Goal: Task Accomplishment & Management: Use online tool/utility

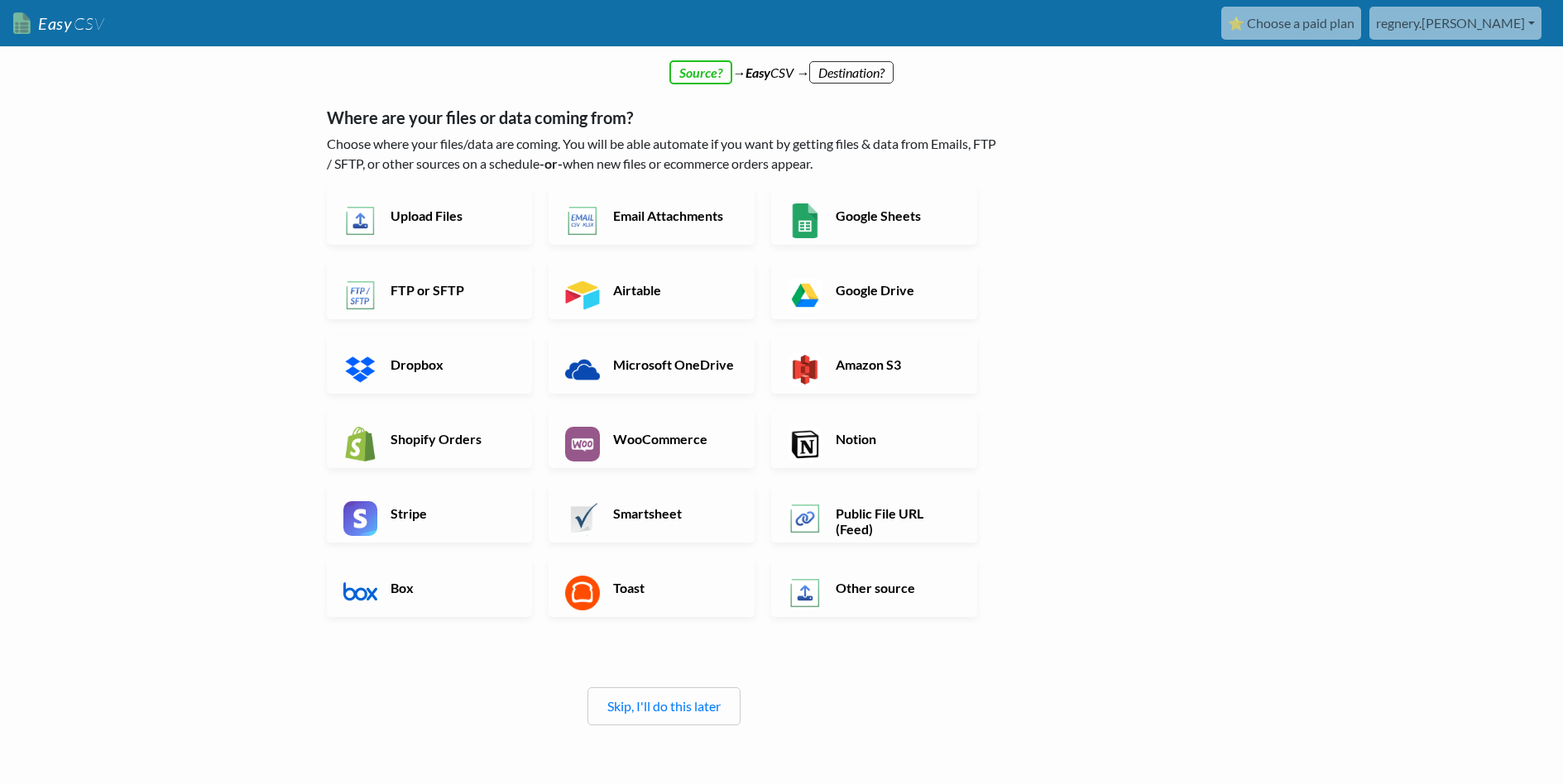
click at [874, 515] on h6 "Public File URL (Feed)" at bounding box center [896, 521] width 130 height 31
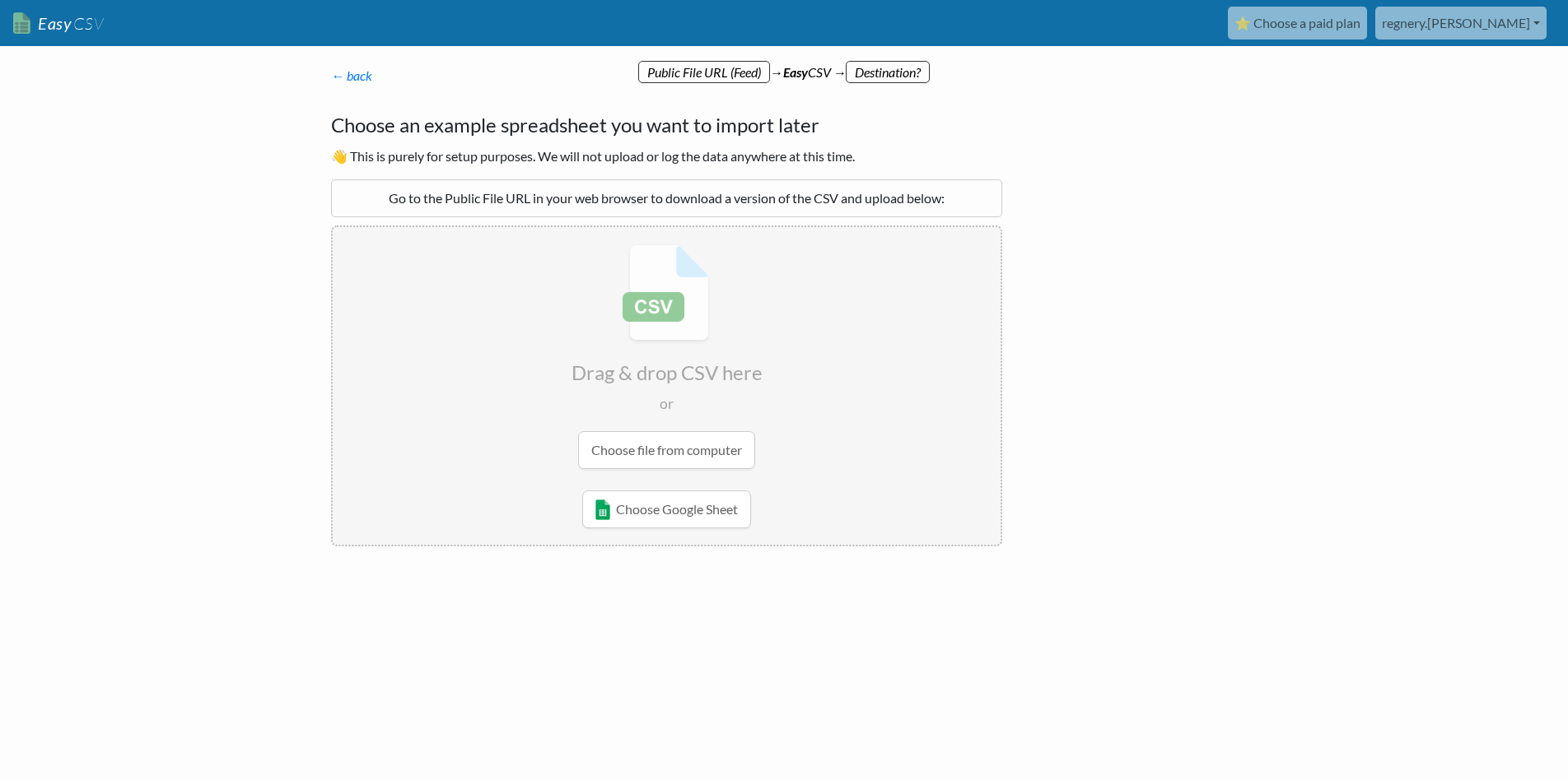
click at [709, 458] on input "file" at bounding box center [666, 357] width 668 height 259
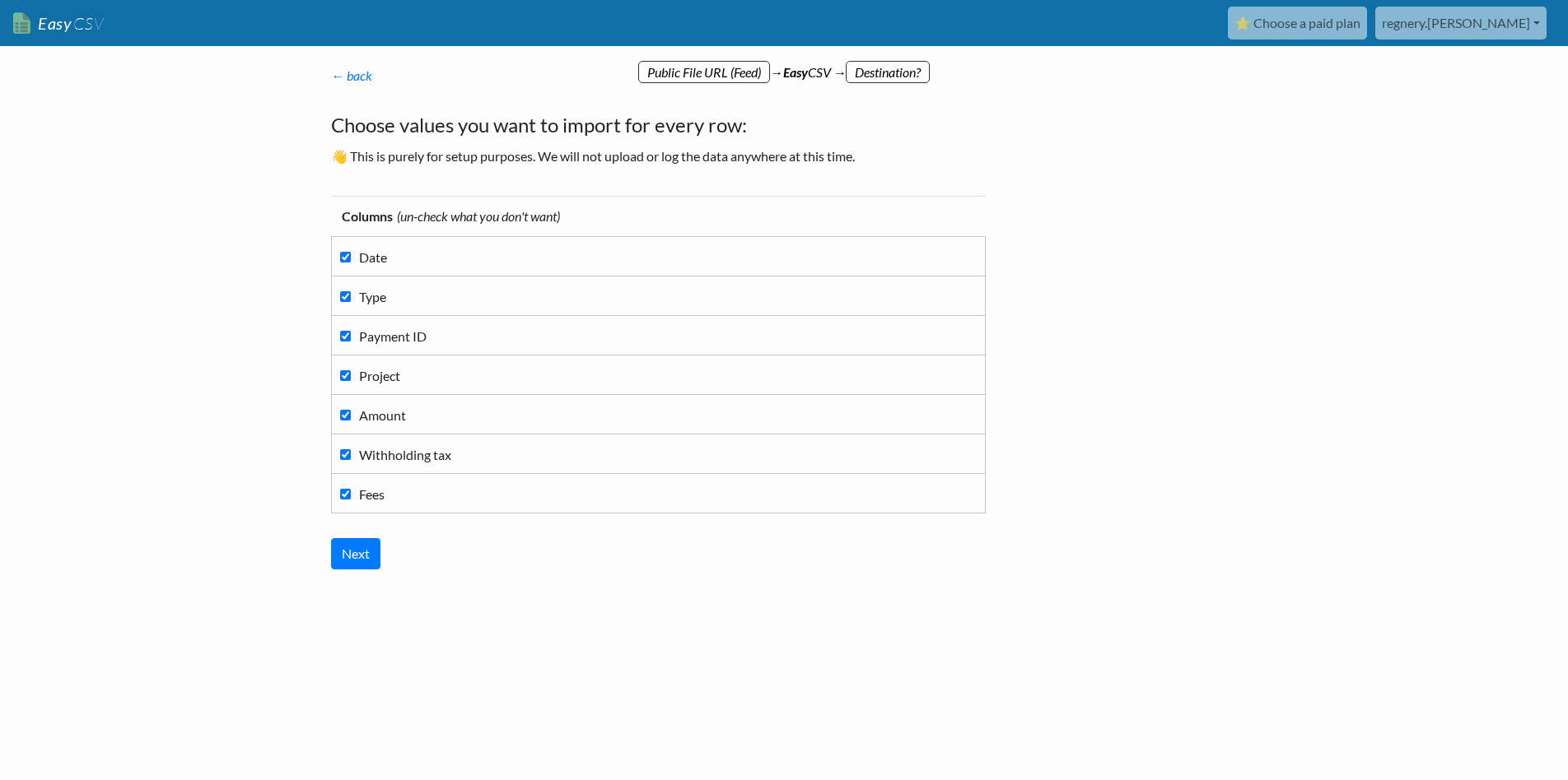
click at [367, 77] on link "← back" at bounding box center [351, 75] width 41 height 16
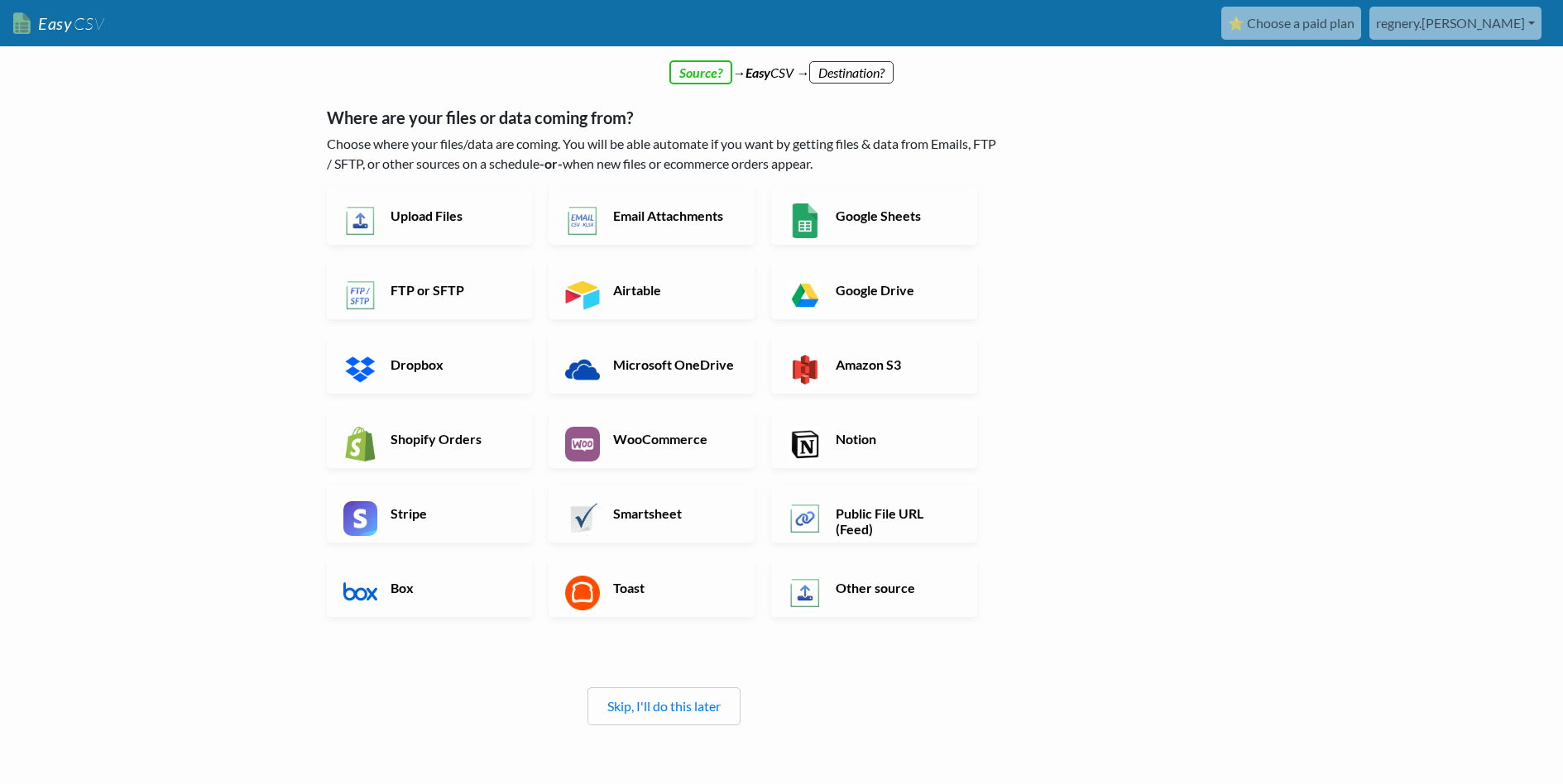
click at [909, 587] on h6 "Other source" at bounding box center [896, 588] width 130 height 16
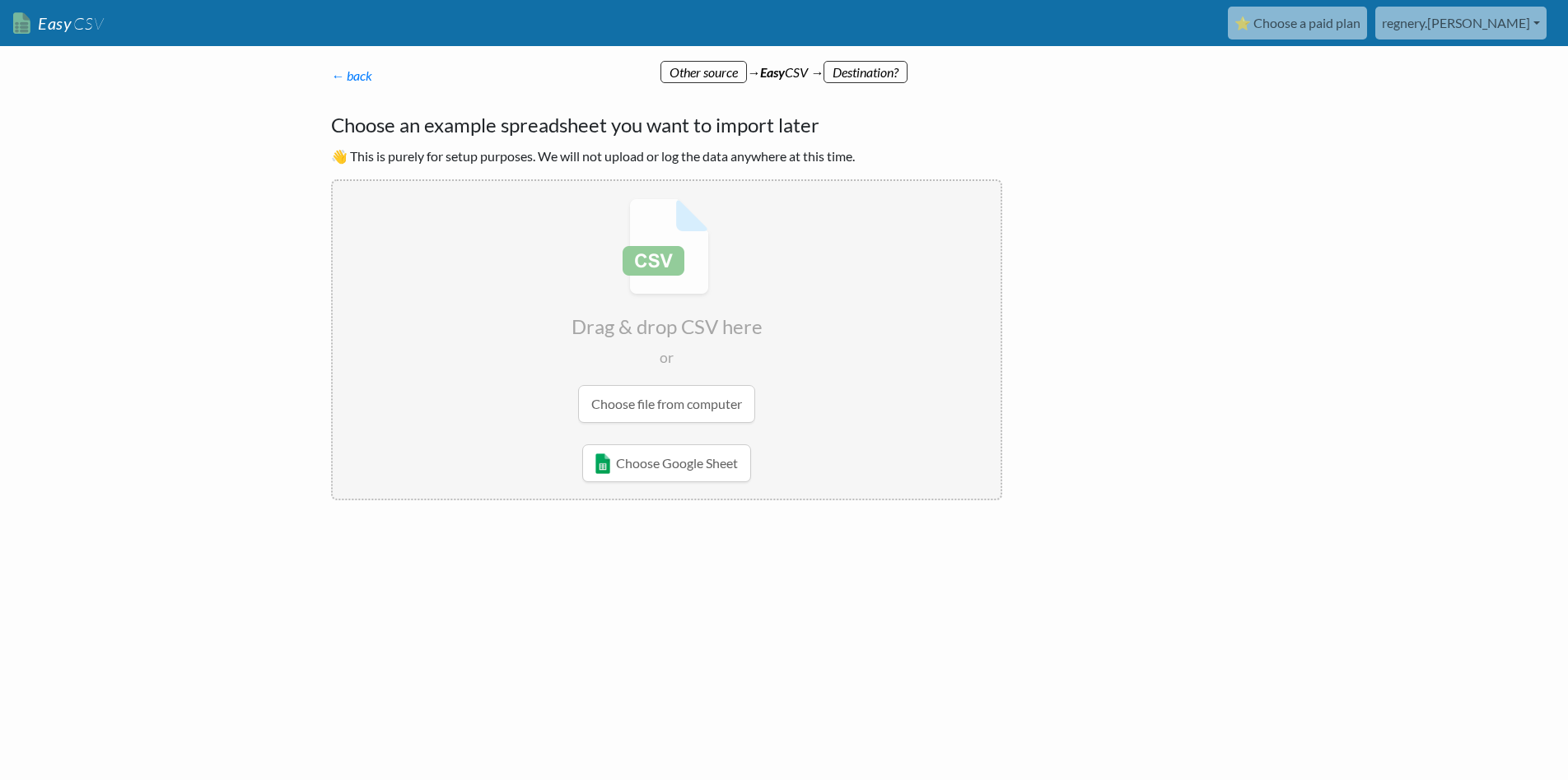
click at [730, 409] on input "file" at bounding box center [666, 311] width 668 height 259
type input "C:\fakepath\20250802-account-statement.csv"
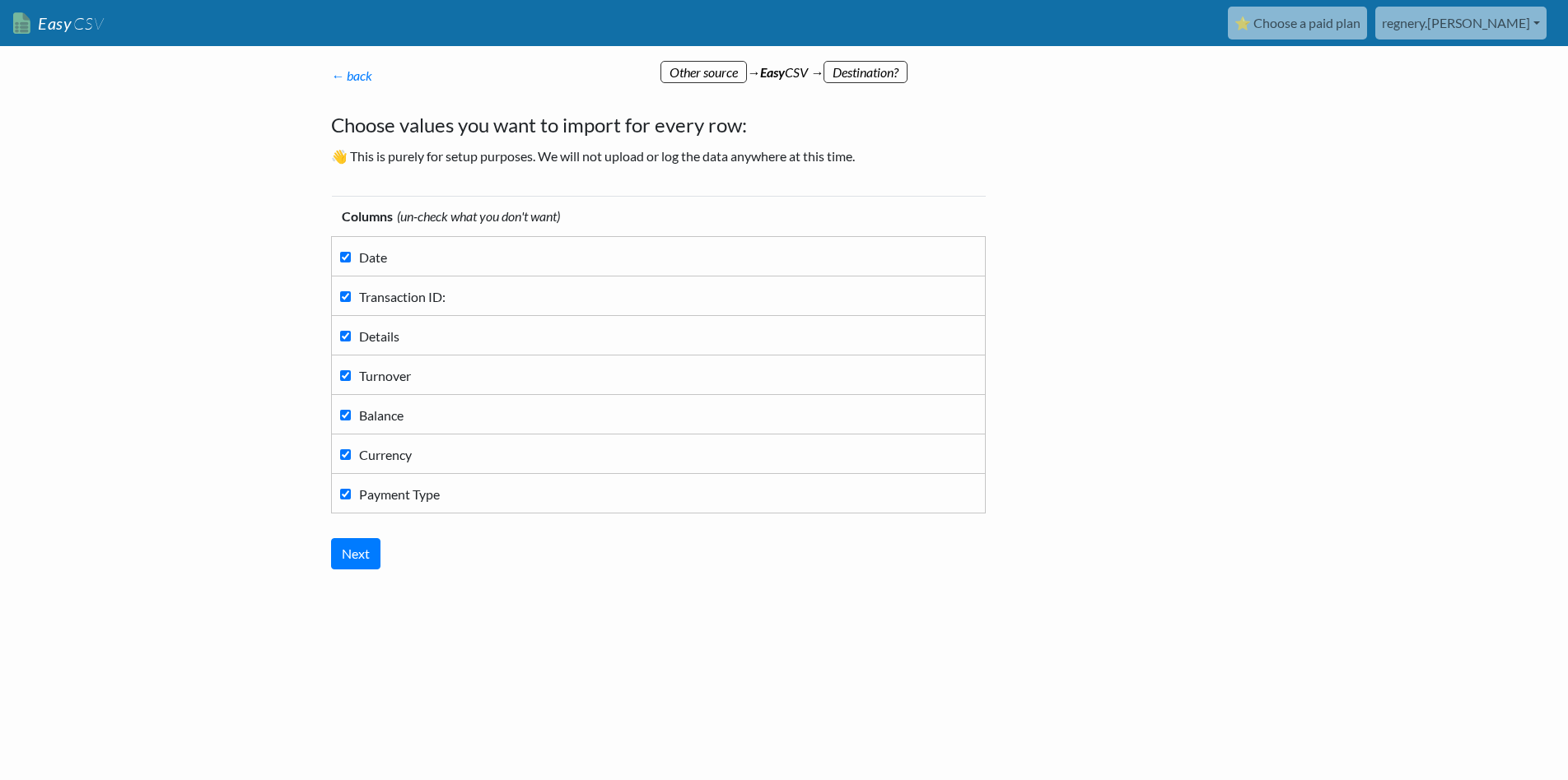
click at [345, 69] on link "← back" at bounding box center [351, 75] width 41 height 16
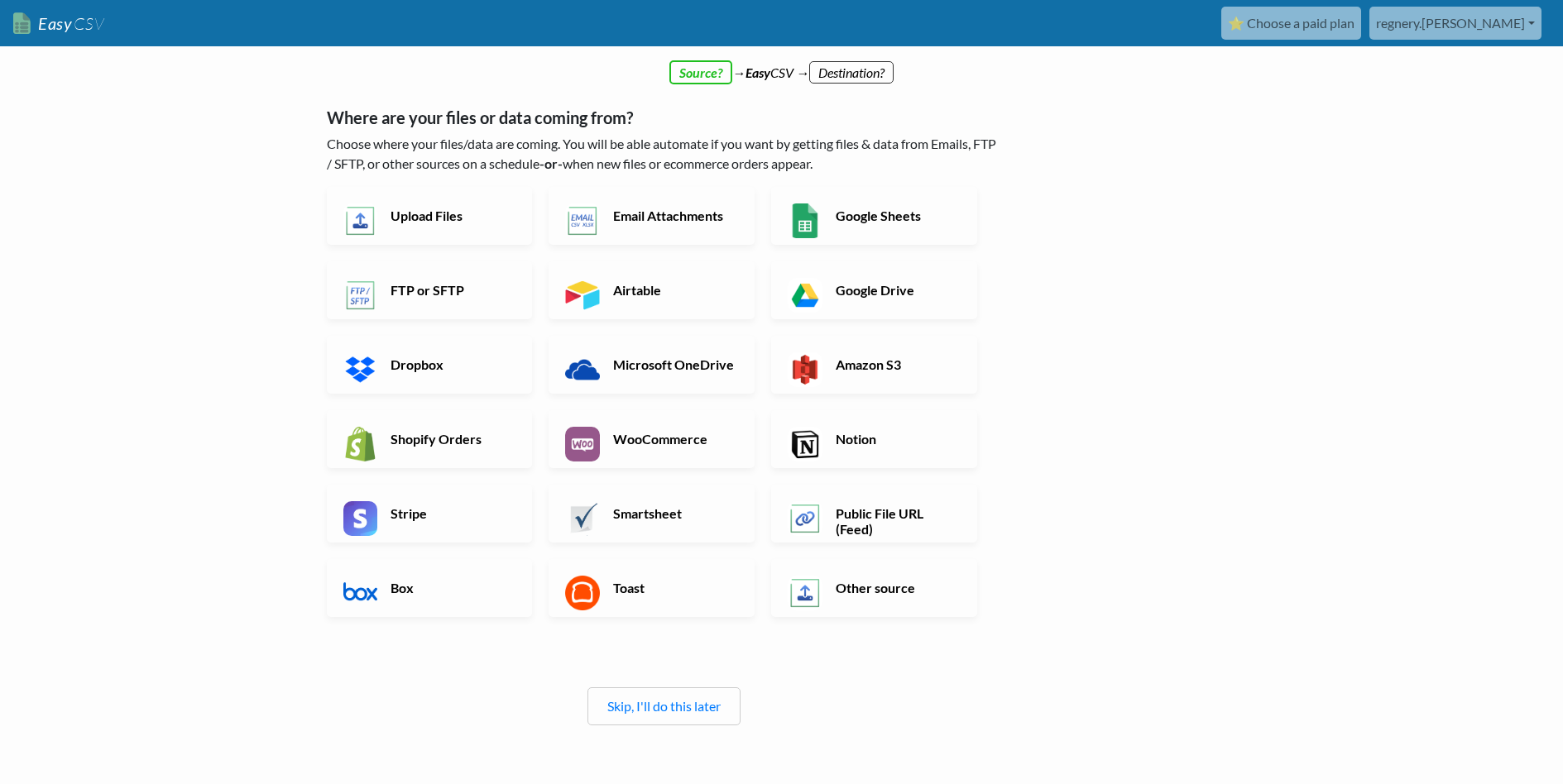
click at [406, 295] on h6 "FTP or SFTP" at bounding box center [450, 290] width 130 height 16
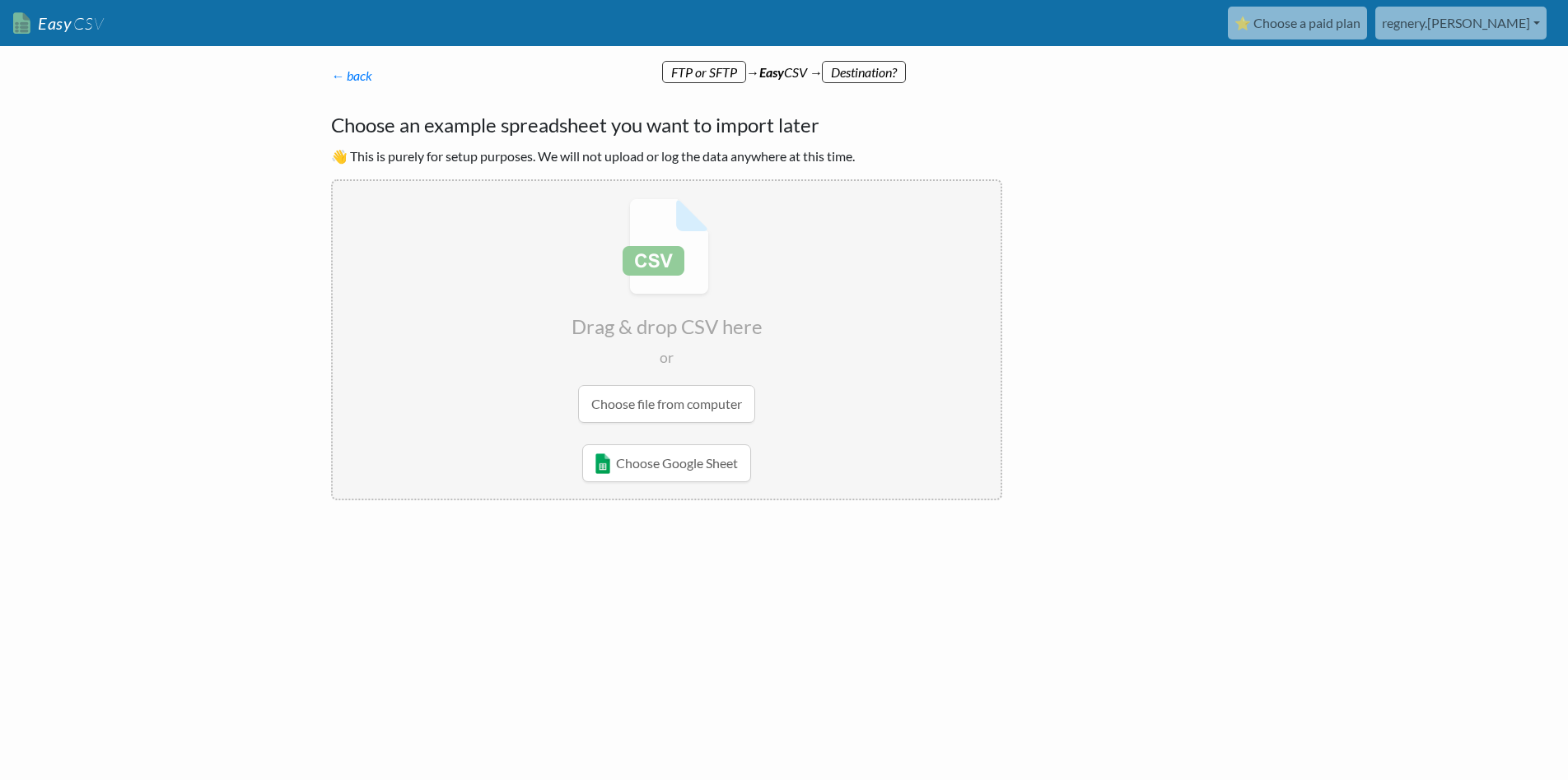
drag, startPoint x: 404, startPoint y: 293, endPoint x: 348, endPoint y: 80, distance: 220.2
click at [348, 80] on link "← back" at bounding box center [351, 75] width 41 height 16
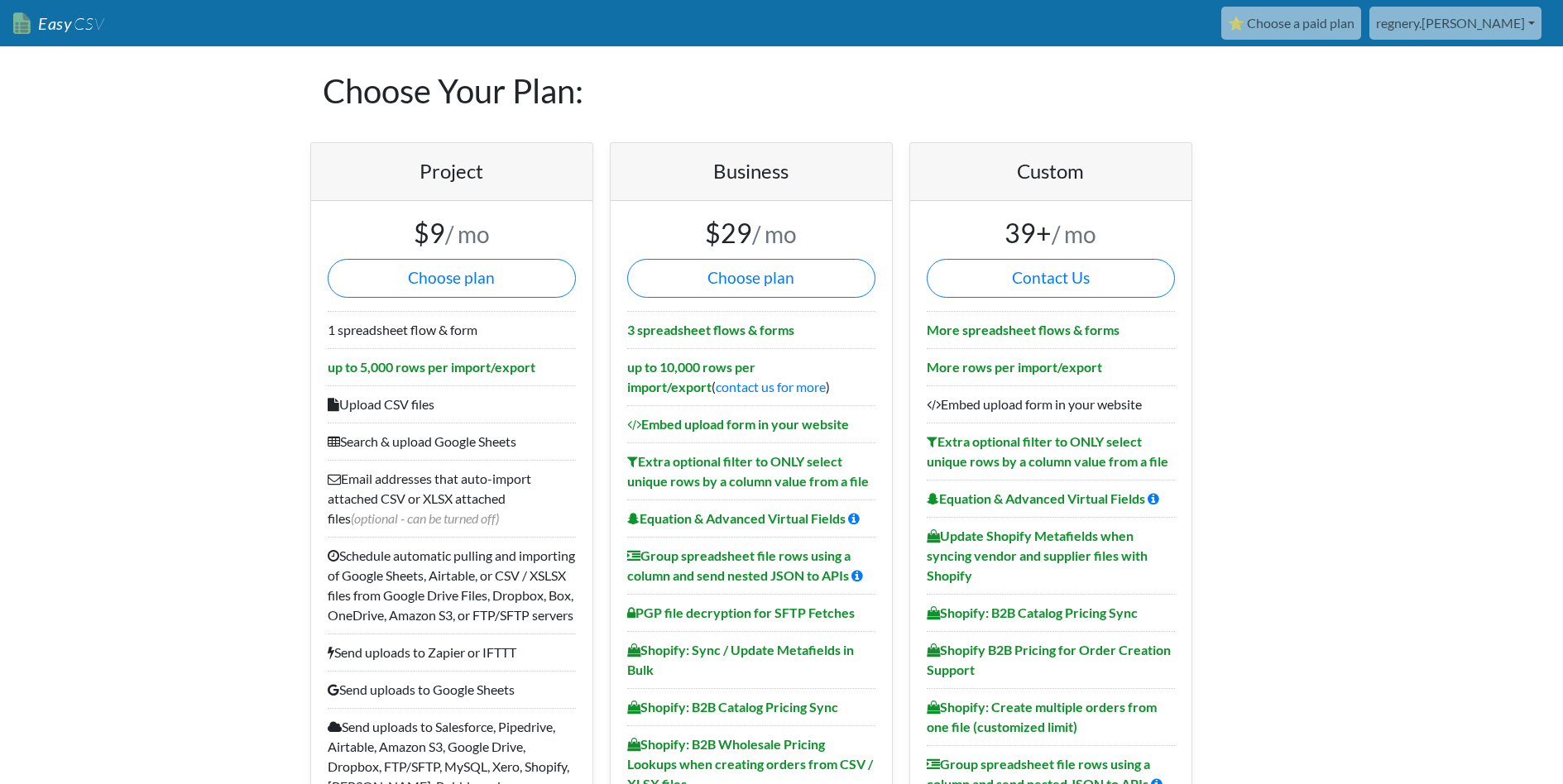
click at [37, 23] on link "Easy CSV" at bounding box center [58, 24] width 91 height 34
